Goal: Use online tool/utility: Utilize a website feature to perform a specific function

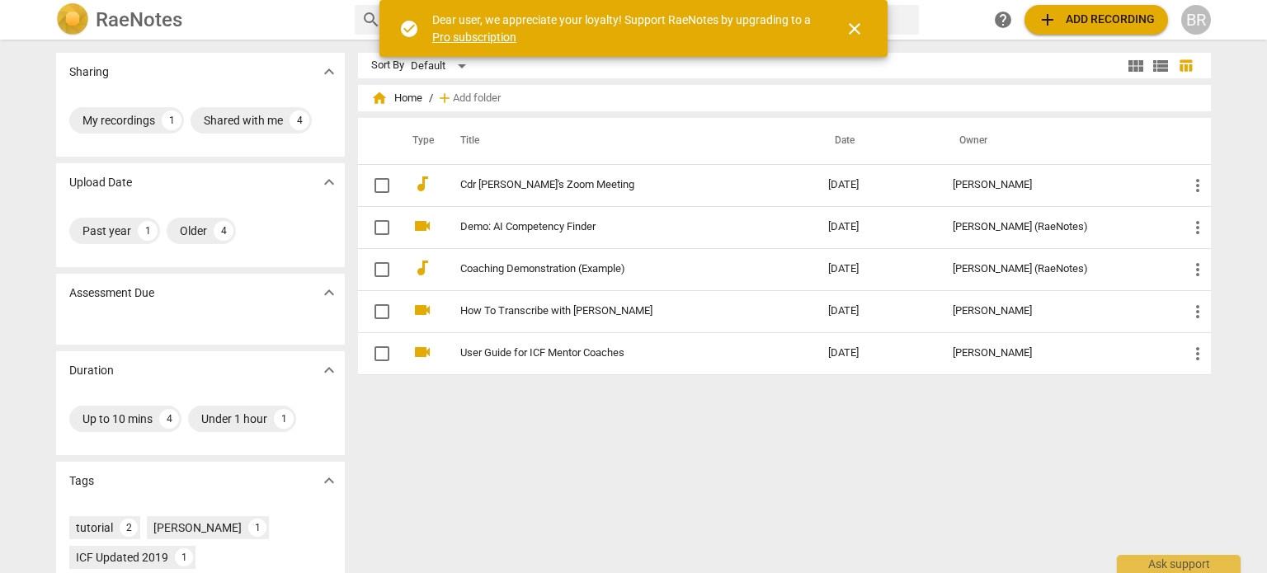
click at [858, 30] on span "close" at bounding box center [854, 29] width 20 height 20
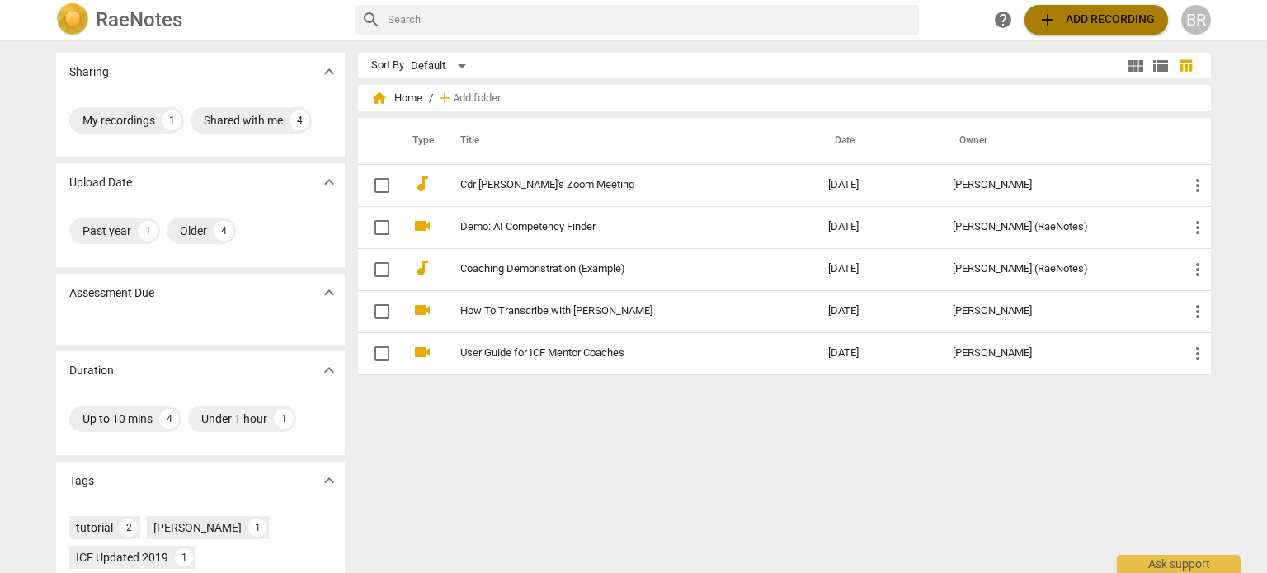
click at [1077, 24] on span "add Add recording" at bounding box center [1095, 20] width 117 height 20
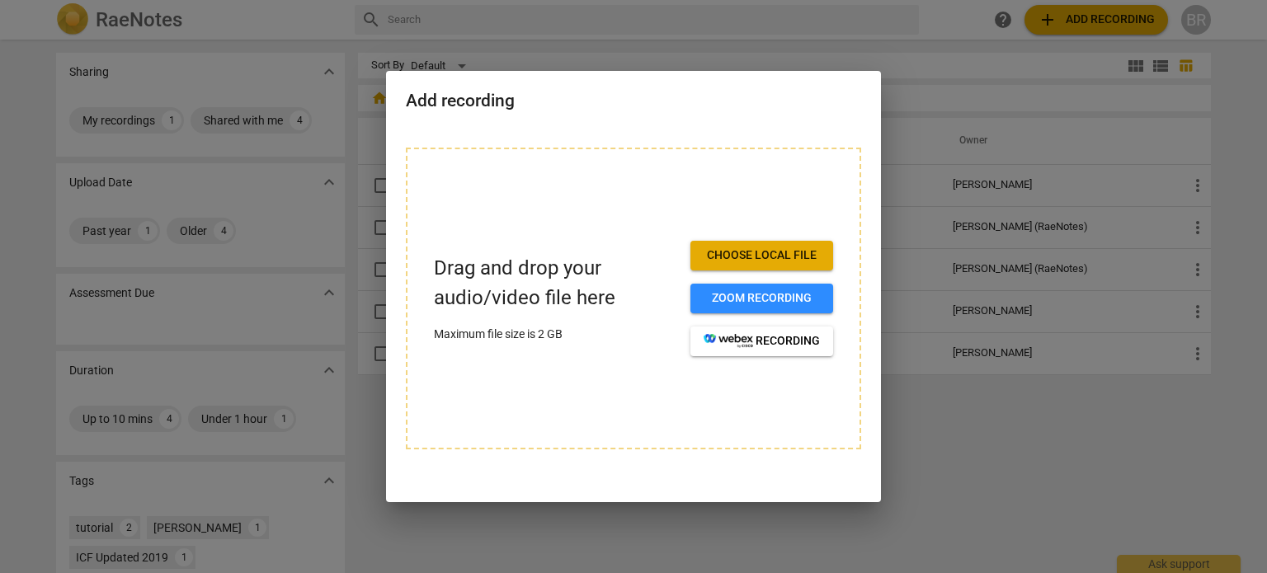
click at [744, 256] on span "Choose local file" at bounding box center [761, 255] width 116 height 16
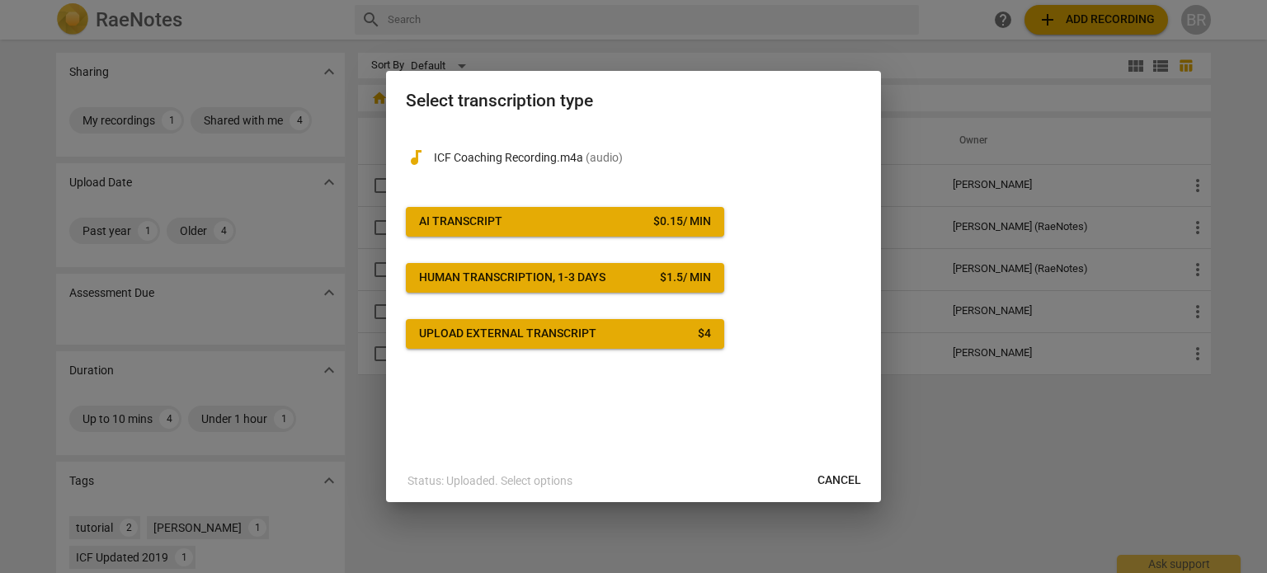
drag, startPoint x: 843, startPoint y: 478, endPoint x: 716, endPoint y: 54, distance: 442.5
click at [844, 478] on span "Cancel" at bounding box center [839, 480] width 44 height 16
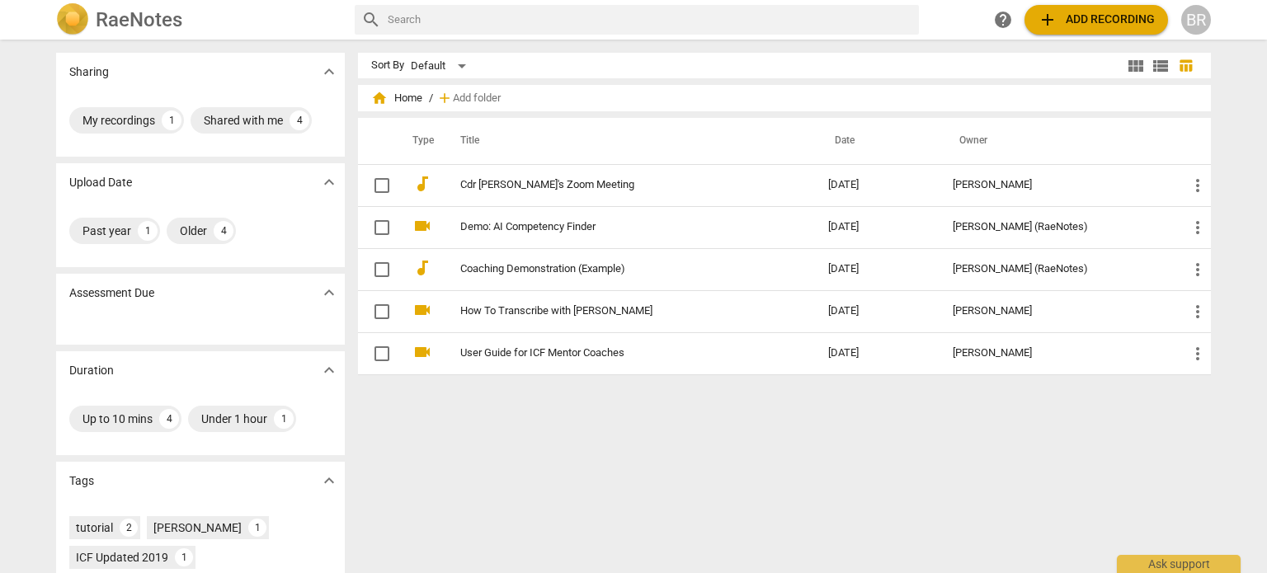
click at [1115, 21] on span "add Add recording" at bounding box center [1095, 20] width 117 height 20
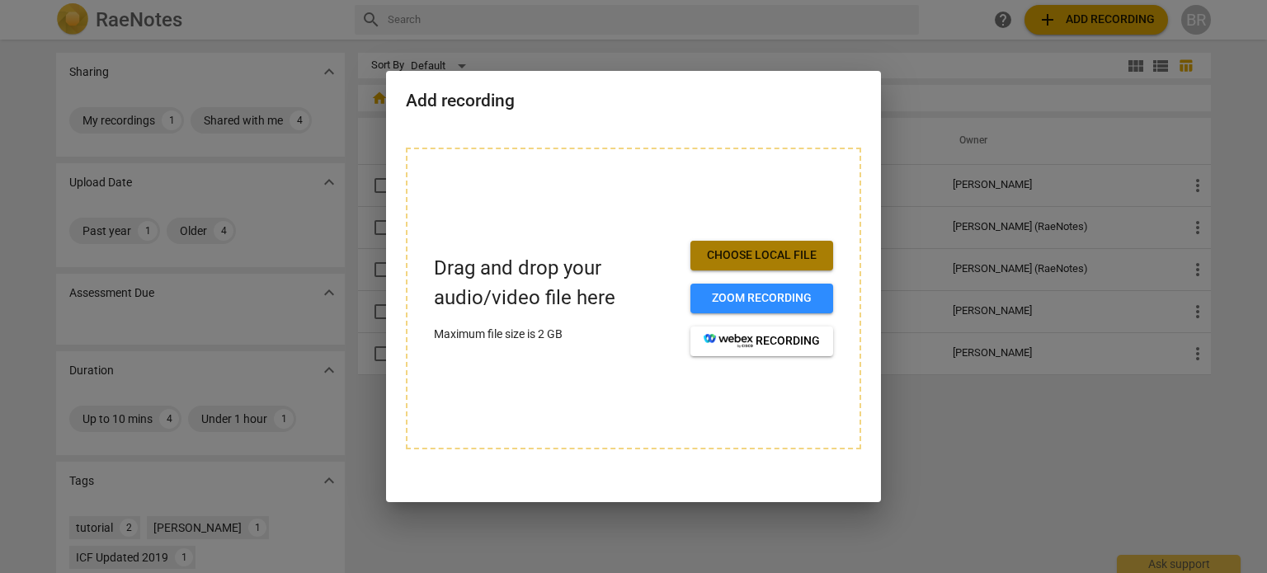
click at [756, 256] on span "Choose local file" at bounding box center [761, 255] width 116 height 16
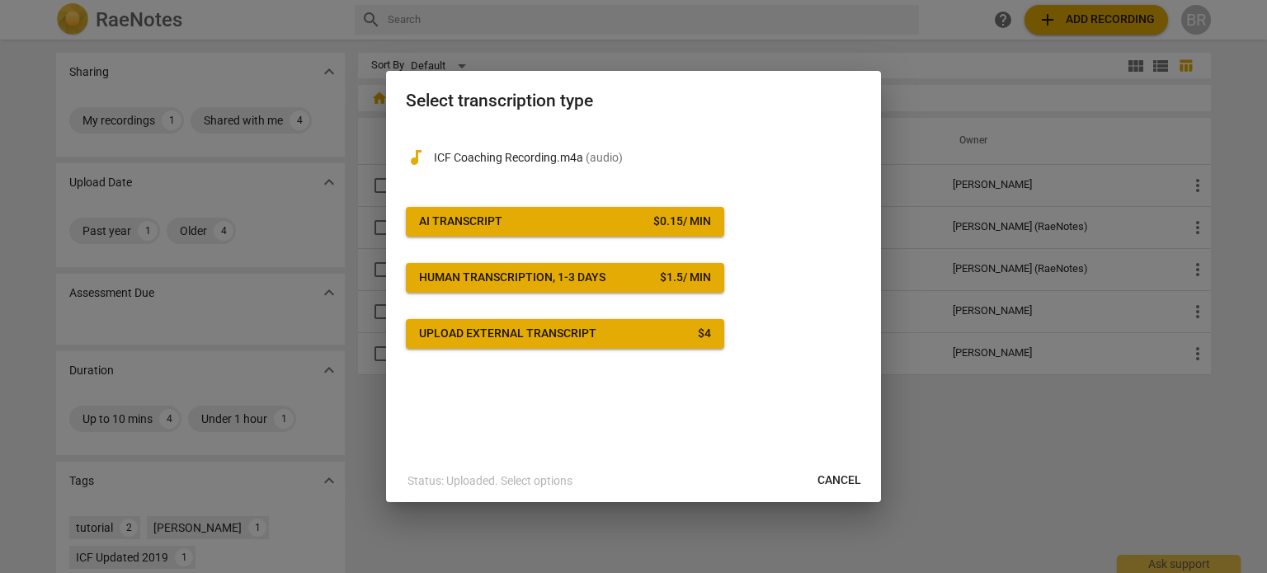
click at [589, 224] on span "AI Transcript $ 0.15 / min" at bounding box center [565, 222] width 292 height 16
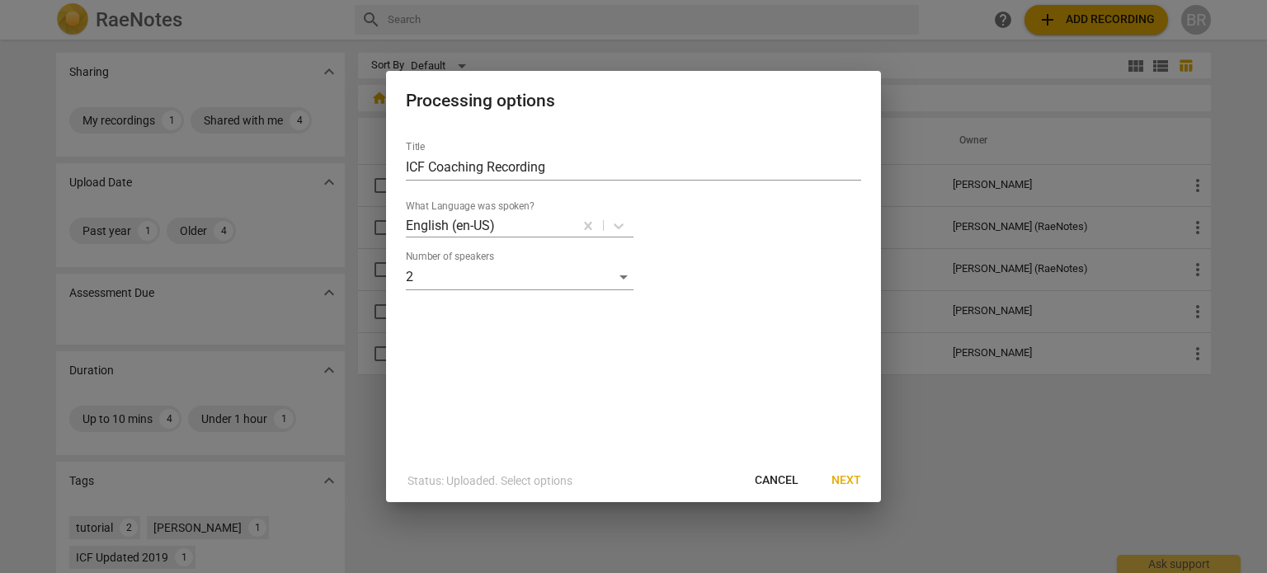
click at [841, 480] on span "Next" at bounding box center [846, 480] width 30 height 16
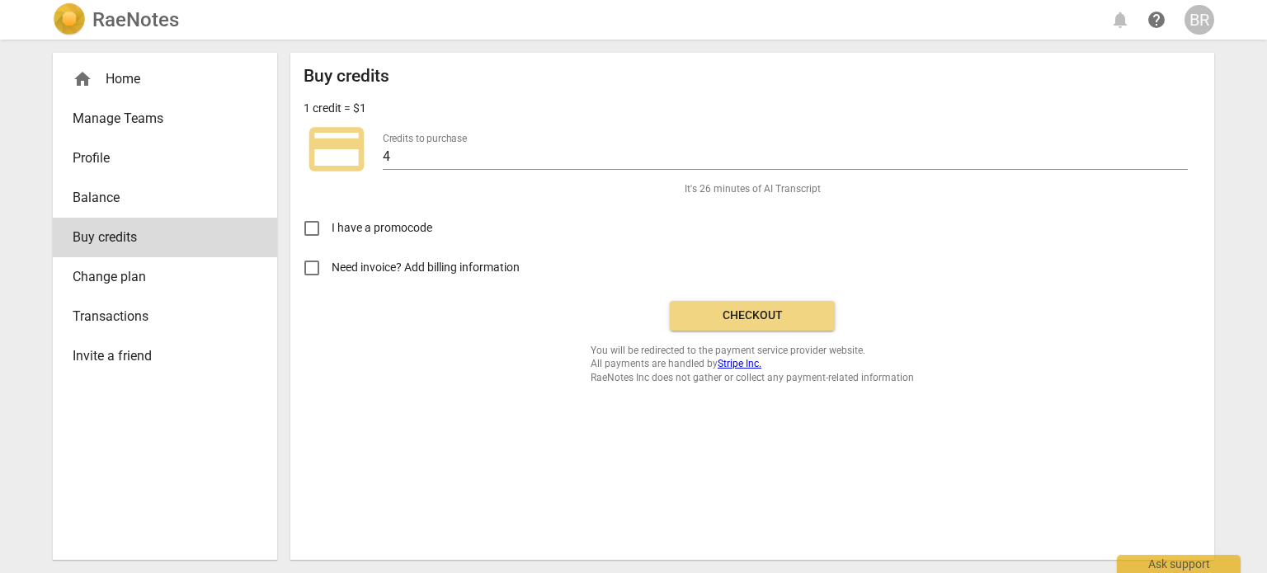
click at [749, 316] on span "Checkout" at bounding box center [752, 316] width 139 height 16
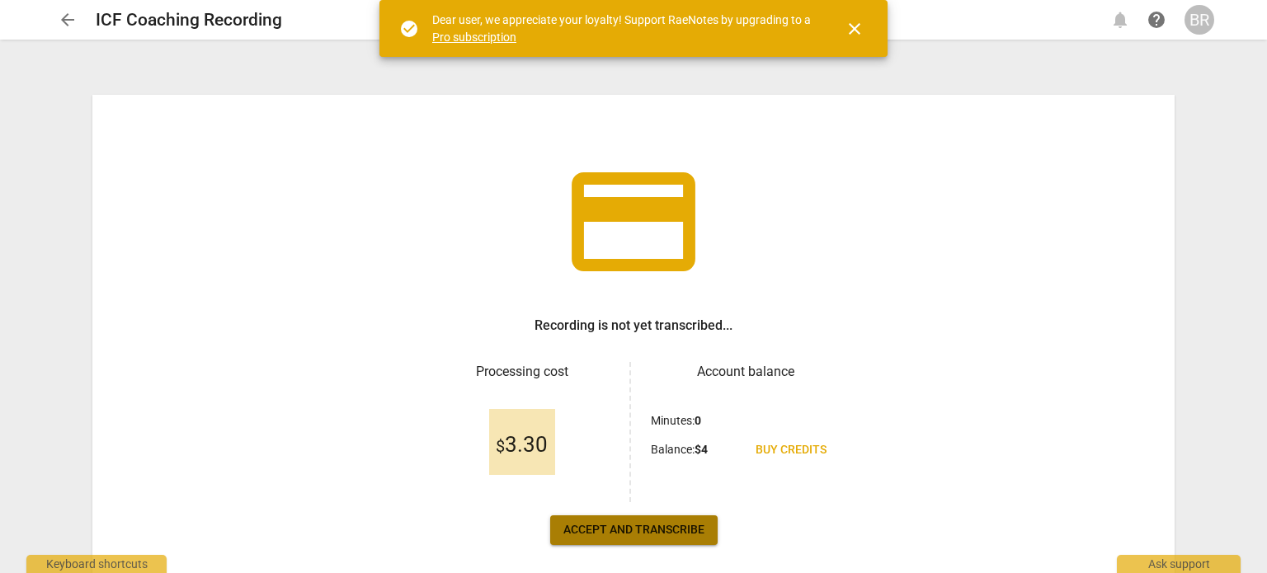
click at [631, 527] on span "Accept and transcribe" at bounding box center [633, 530] width 141 height 16
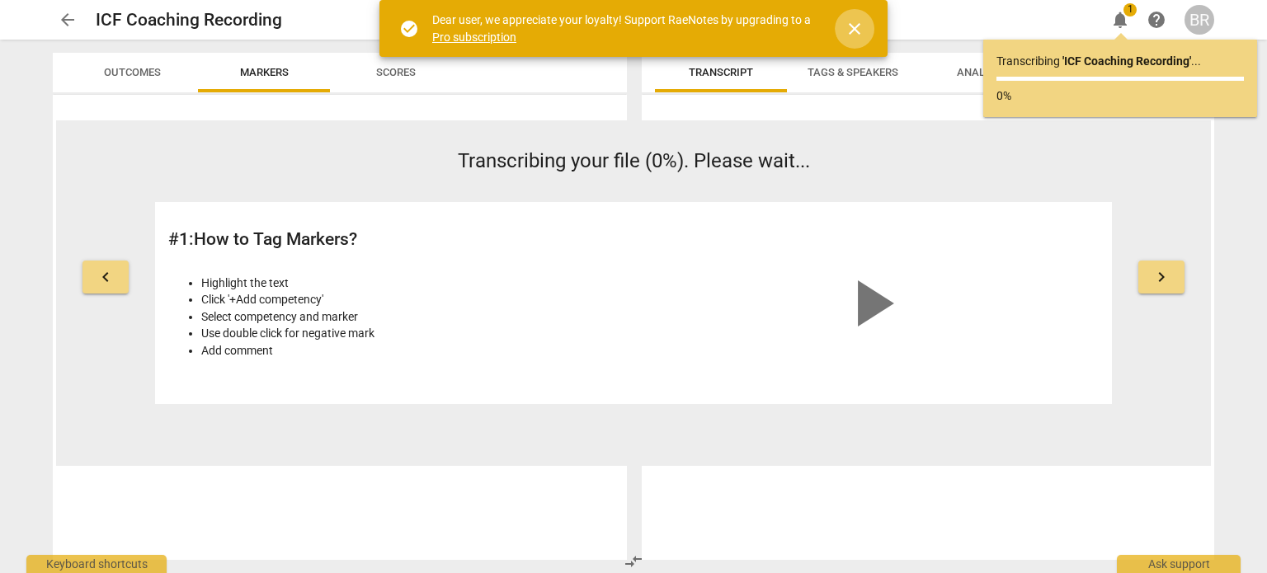
click at [851, 29] on span "close" at bounding box center [854, 29] width 20 height 20
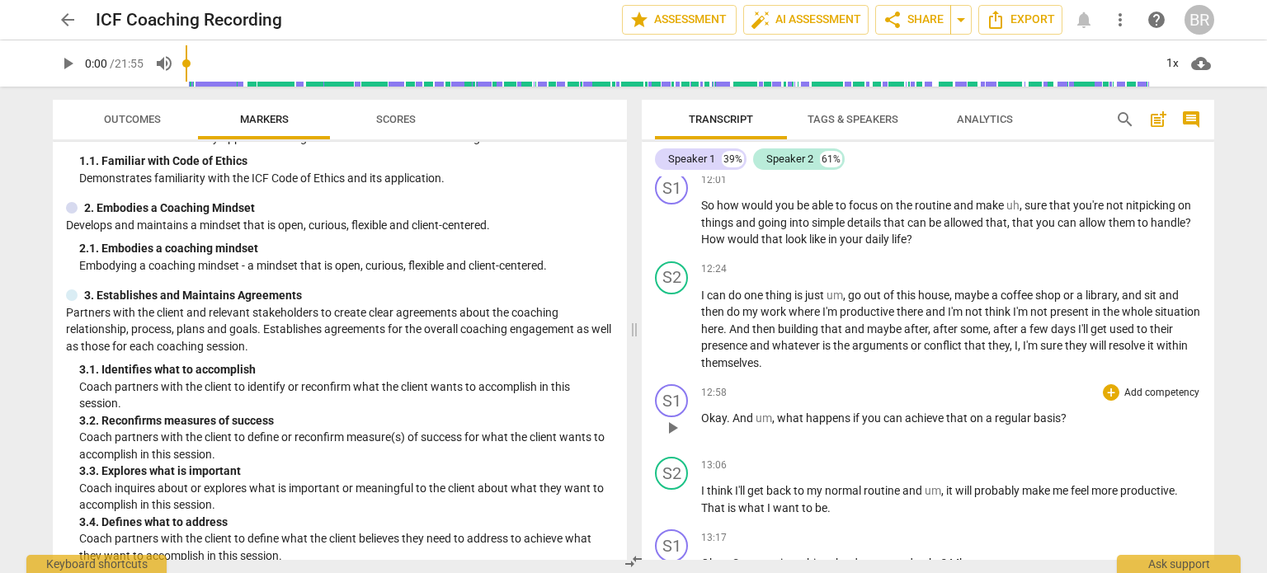
scroll to position [4948, 0]
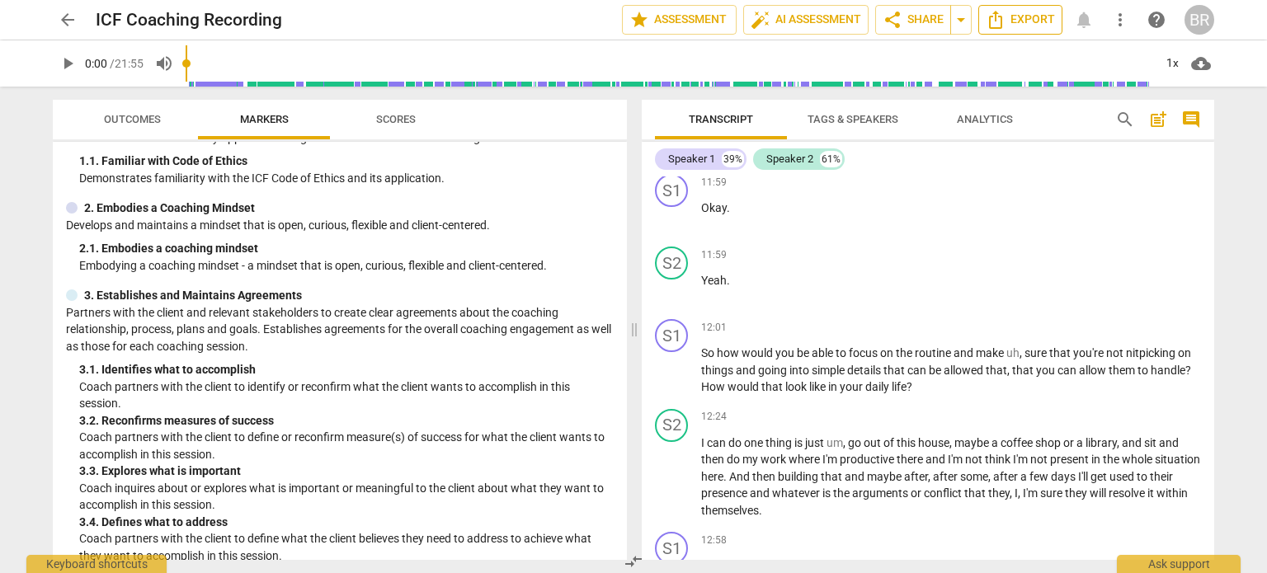
click at [1017, 17] on span "Export" at bounding box center [1019, 20] width 69 height 20
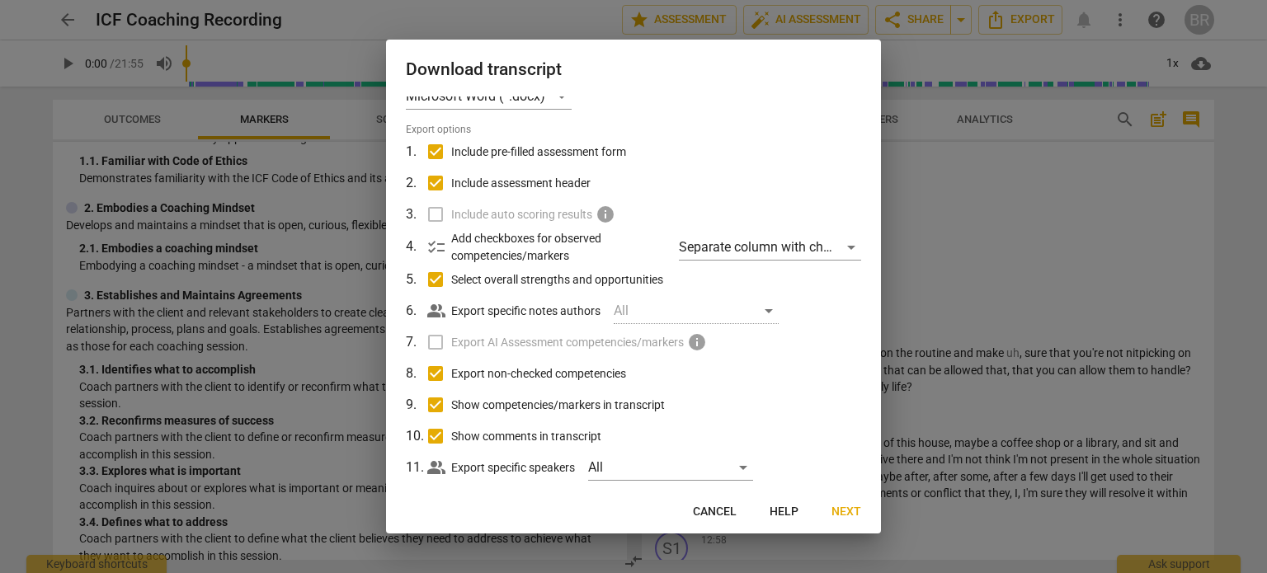
scroll to position [52, 0]
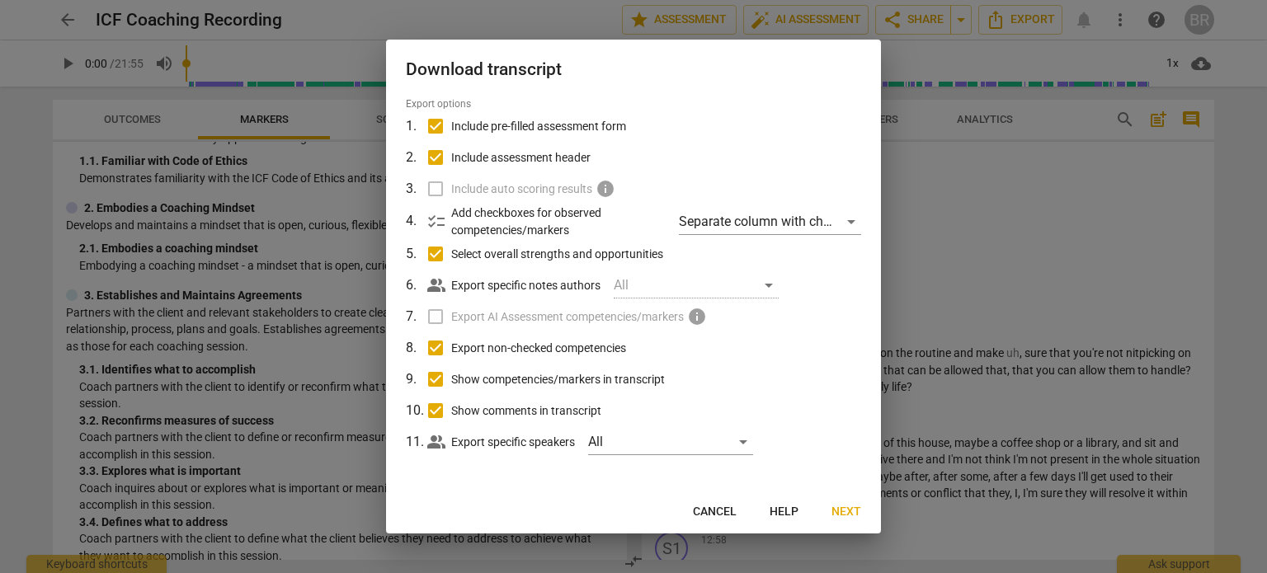
click at [844, 510] on span "Next" at bounding box center [846, 512] width 30 height 16
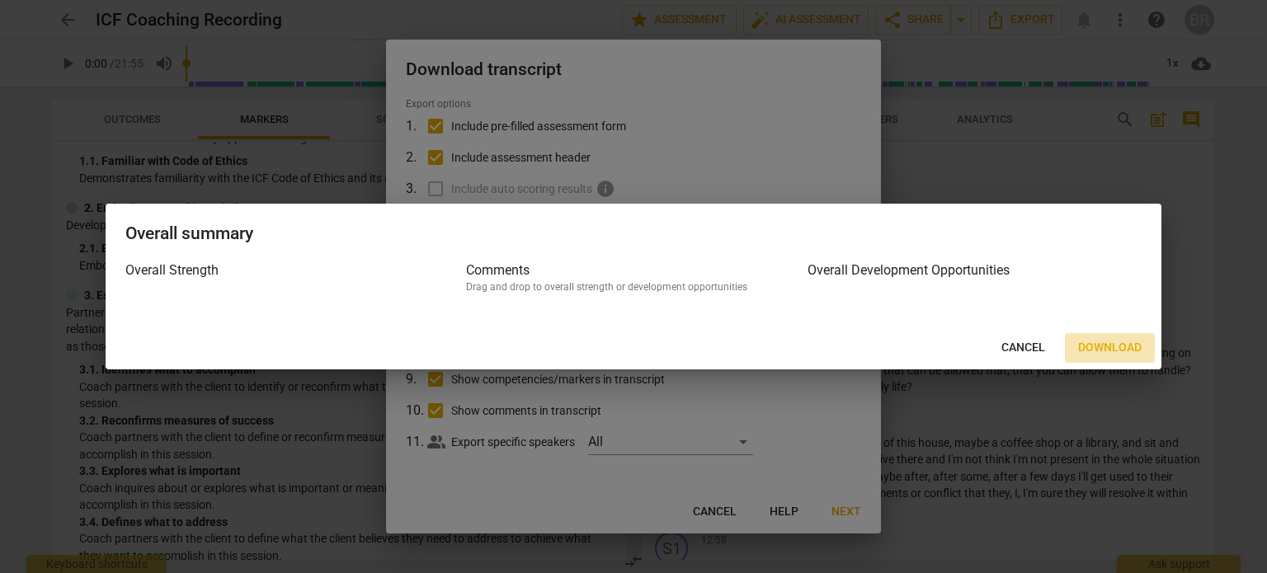
click at [1106, 347] on span "Download" at bounding box center [1109, 348] width 63 height 16
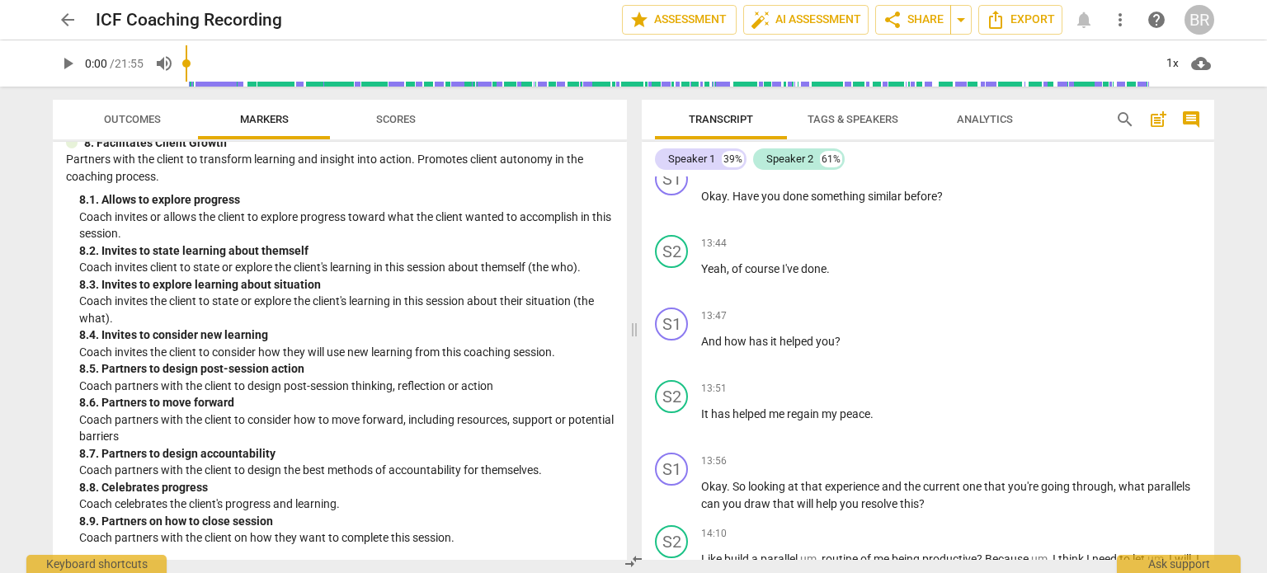
scroll to position [1821, 0]
click at [398, 117] on span "Scores" at bounding box center [396, 119] width 40 height 12
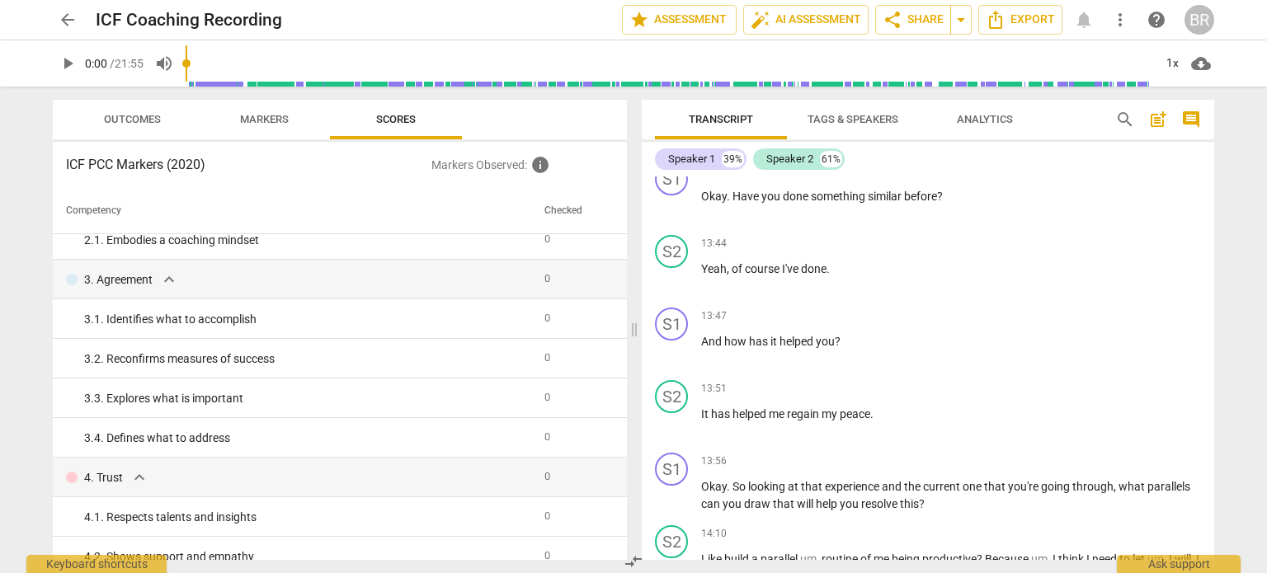
scroll to position [0, 0]
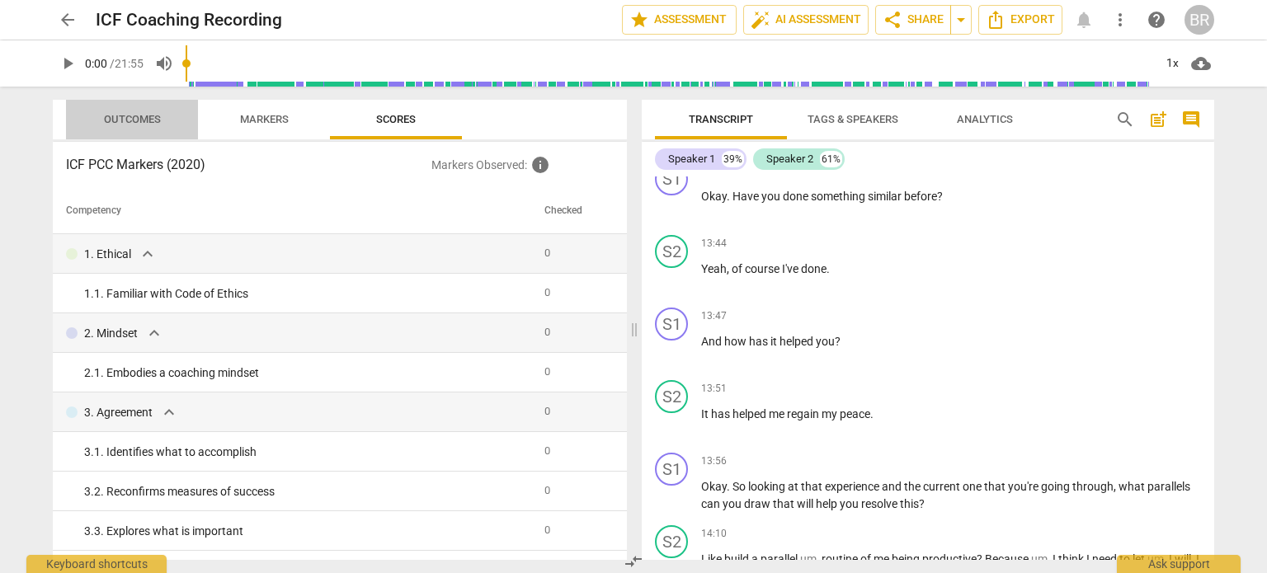
click at [123, 118] on span "Outcomes" at bounding box center [132, 119] width 57 height 12
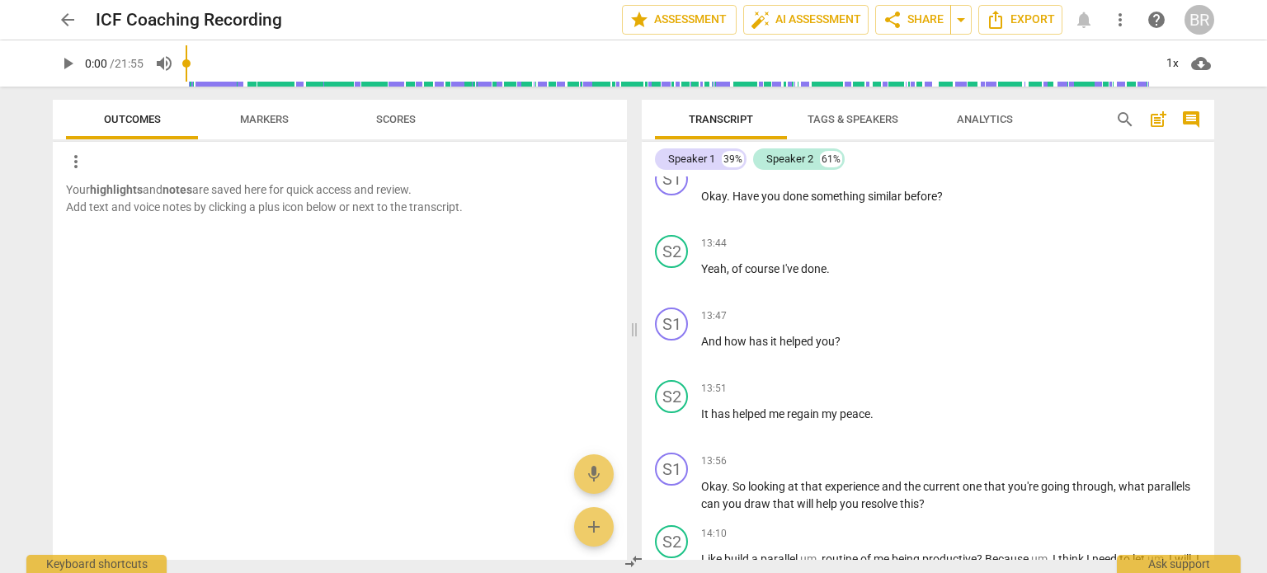
click at [862, 119] on span "Tags & Speakers" at bounding box center [852, 119] width 91 height 12
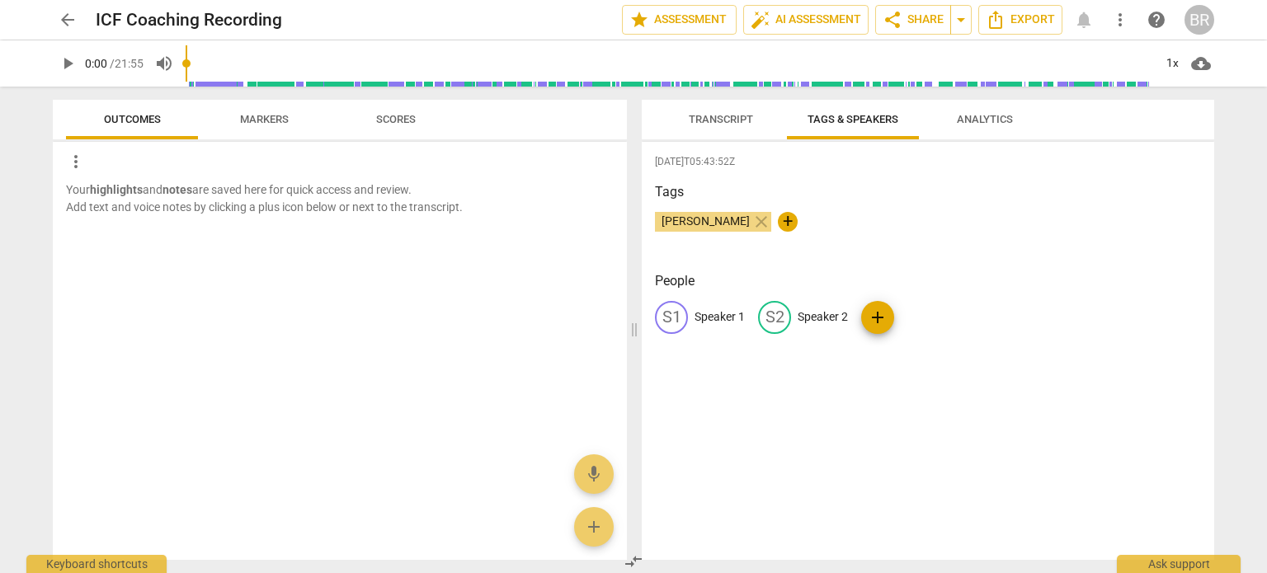
click at [985, 110] on span "Analytics" at bounding box center [985, 120] width 96 height 22
